Goal: Task Accomplishment & Management: Manage account settings

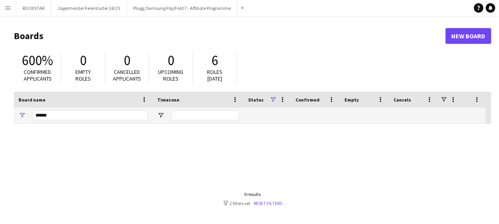
click at [10, 7] on app-icon "Menu" at bounding box center [8, 8] width 6 height 6
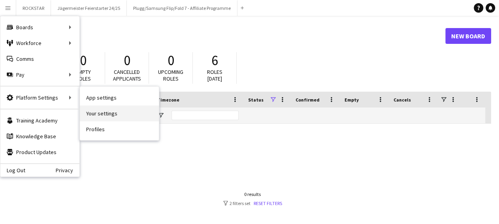
click at [116, 109] on link "Your settings" at bounding box center [119, 113] width 79 height 16
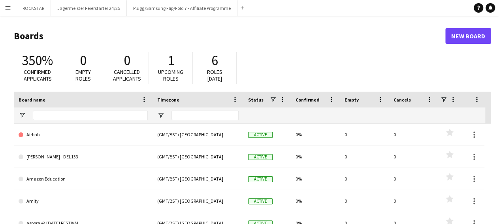
type input "******"
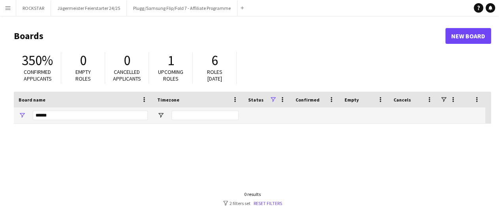
click at [11, 8] on app-icon "Menu" at bounding box center [8, 8] width 6 height 6
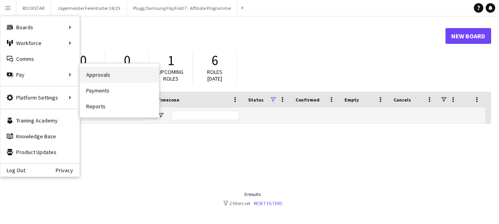
click at [105, 75] on link "Approvals" at bounding box center [119, 75] width 79 height 16
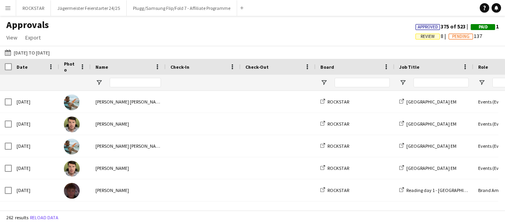
click at [9, 4] on button "Menu" at bounding box center [8, 8] width 16 height 16
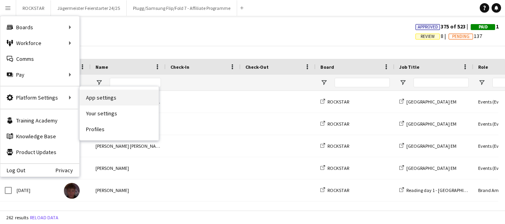
click at [121, 97] on link "App settings" at bounding box center [119, 98] width 79 height 16
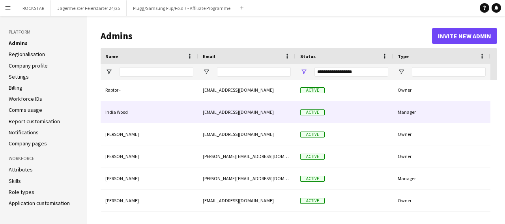
scroll to position [68, 0]
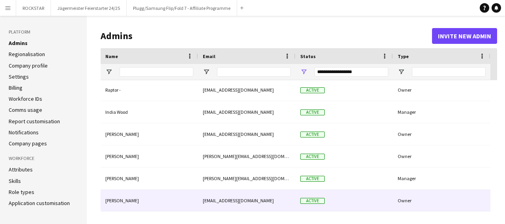
click at [286, 199] on div "[EMAIL_ADDRESS][DOMAIN_NAME]" at bounding box center [247, 201] width 98 height 22
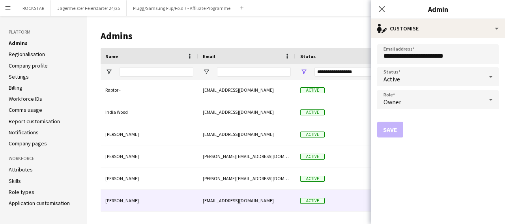
click at [486, 77] on div at bounding box center [491, 77] width 16 height 16
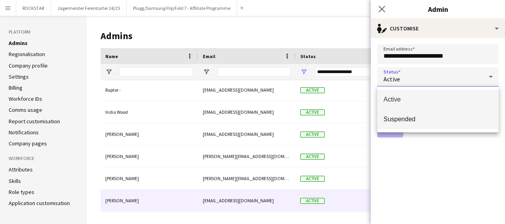
click at [425, 123] on span "Suspended" at bounding box center [438, 119] width 109 height 8
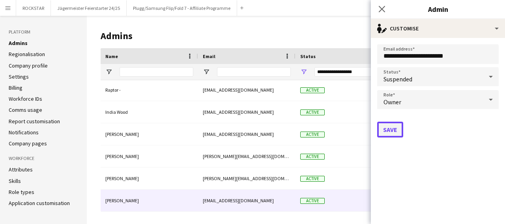
click at [398, 130] on button "Save" at bounding box center [391, 130] width 26 height 16
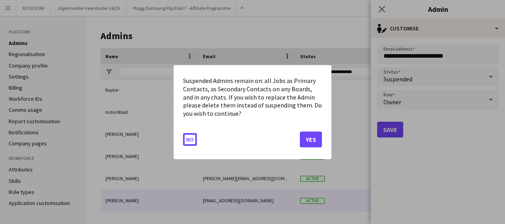
drag, startPoint x: 194, startPoint y: 139, endPoint x: 473, endPoint y: 117, distance: 279.7
click at [195, 139] on button "No" at bounding box center [190, 139] width 14 height 13
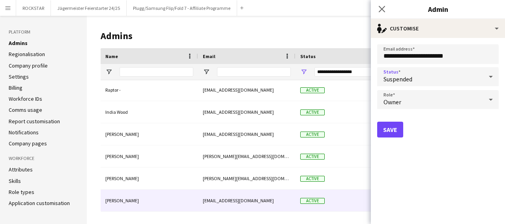
click at [489, 76] on icon at bounding box center [491, 77] width 9 height 16
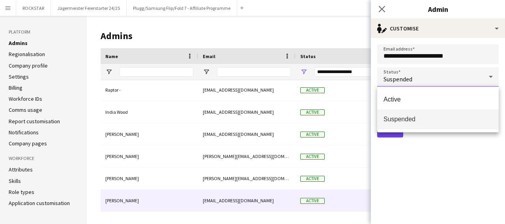
click at [380, 10] on div at bounding box center [252, 112] width 505 height 224
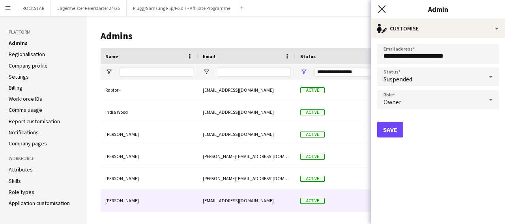
click at [381, 9] on icon "Close pop-in" at bounding box center [382, 9] width 8 height 8
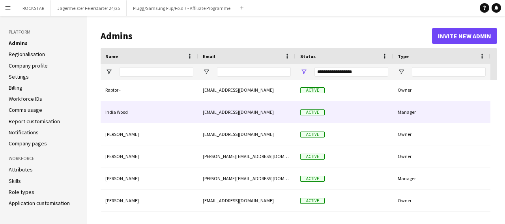
click at [361, 112] on div "Active" at bounding box center [345, 112] width 98 height 22
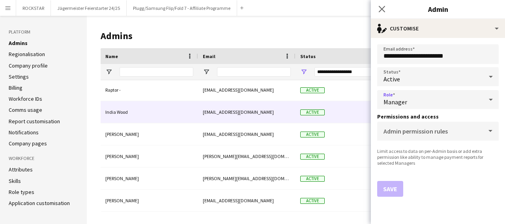
click at [486, 99] on div at bounding box center [491, 100] width 16 height 16
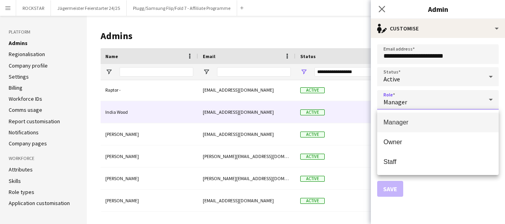
click at [486, 99] on div at bounding box center [252, 112] width 505 height 224
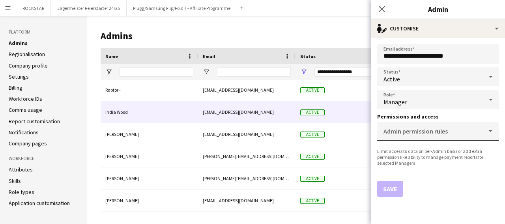
click at [496, 128] on div "Admin permission rules" at bounding box center [439, 131] width 122 height 19
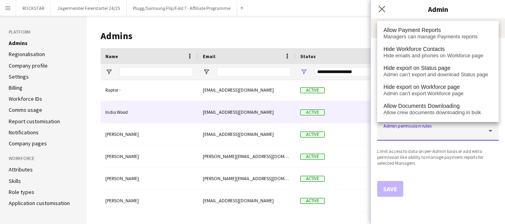
click at [479, 174] on form "**********" at bounding box center [438, 131] width 134 height 186
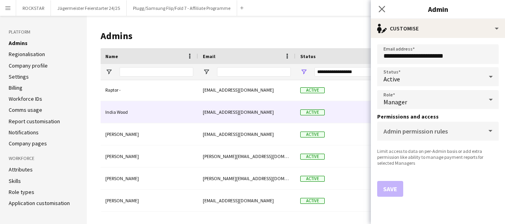
click at [491, 77] on icon at bounding box center [491, 77] width 4 height 2
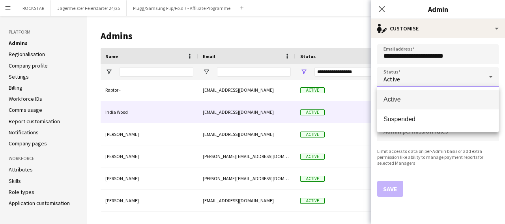
click at [491, 76] on div at bounding box center [252, 112] width 505 height 224
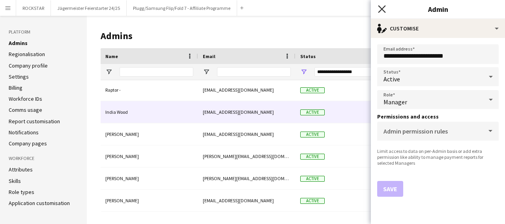
click at [381, 8] on icon "Close pop-in" at bounding box center [382, 9] width 8 height 8
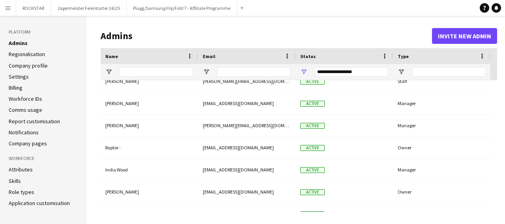
scroll to position [0, 0]
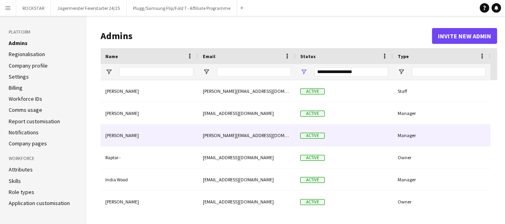
click at [411, 132] on div "Manager" at bounding box center [442, 135] width 98 height 22
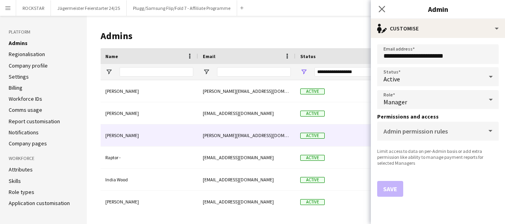
click at [492, 77] on icon at bounding box center [491, 77] width 4 height 2
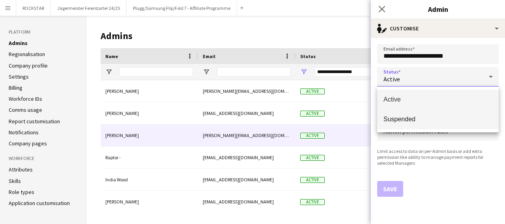
click at [432, 117] on span "Suspended" at bounding box center [438, 119] width 109 height 8
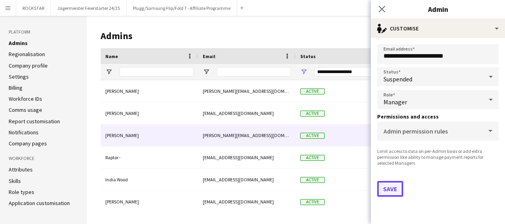
click at [391, 183] on button "Save" at bounding box center [391, 189] width 26 height 16
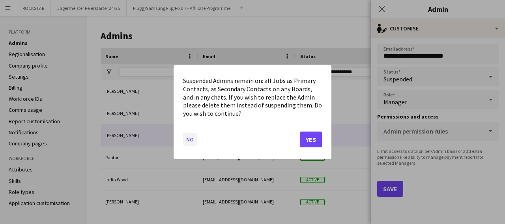
click at [190, 136] on button "No" at bounding box center [190, 139] width 14 height 13
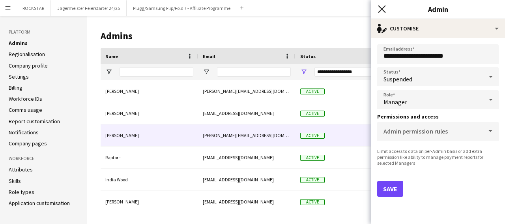
click at [384, 9] on icon "Close pop-in" at bounding box center [382, 9] width 8 height 8
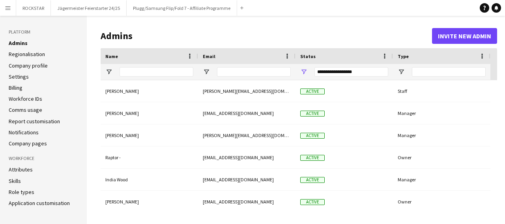
click at [113, 57] on span "Name" at bounding box center [111, 56] width 13 height 6
click at [115, 58] on span "Name" at bounding box center [111, 56] width 13 height 6
click at [106, 69] on span "Open Filter Menu" at bounding box center [108, 71] width 7 height 7
click at [259, 23] on main "Admins Invite new admin Press ENTER to sort. Press ALT DOWN to open column menu…" at bounding box center [296, 120] width 419 height 208
click at [481, 52] on div "Type" at bounding box center [442, 56] width 88 height 16
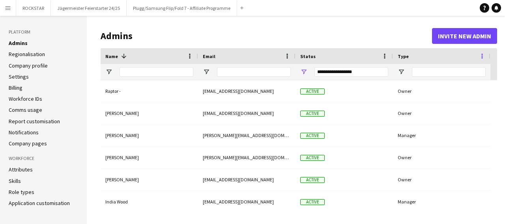
click at [482, 55] on span at bounding box center [482, 56] width 7 height 7
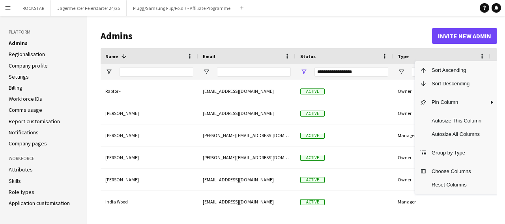
click at [400, 20] on main "Admins Invite new admin Press ENTER to sort. Press ALT DOWN to open column menu…" at bounding box center [296, 120] width 419 height 208
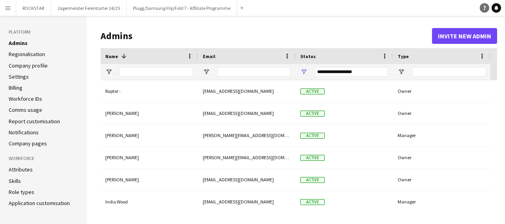
click at [483, 7] on icon "Help" at bounding box center [485, 8] width 5 height 5
click at [231, 29] on header "Admins Invite new admin" at bounding box center [299, 36] width 397 height 24
